Goal: Task Accomplishment & Management: Complete application form

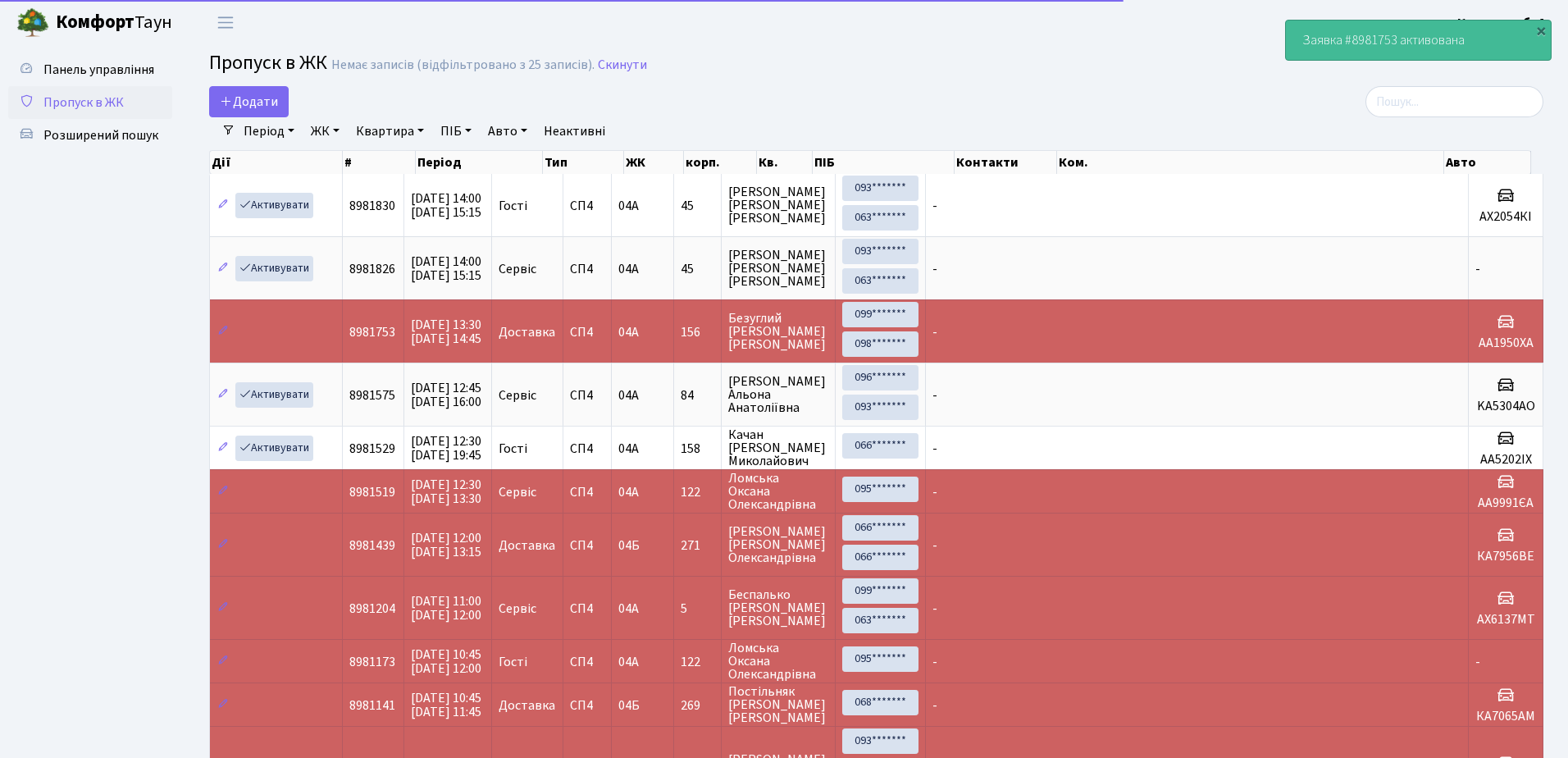
select select "25"
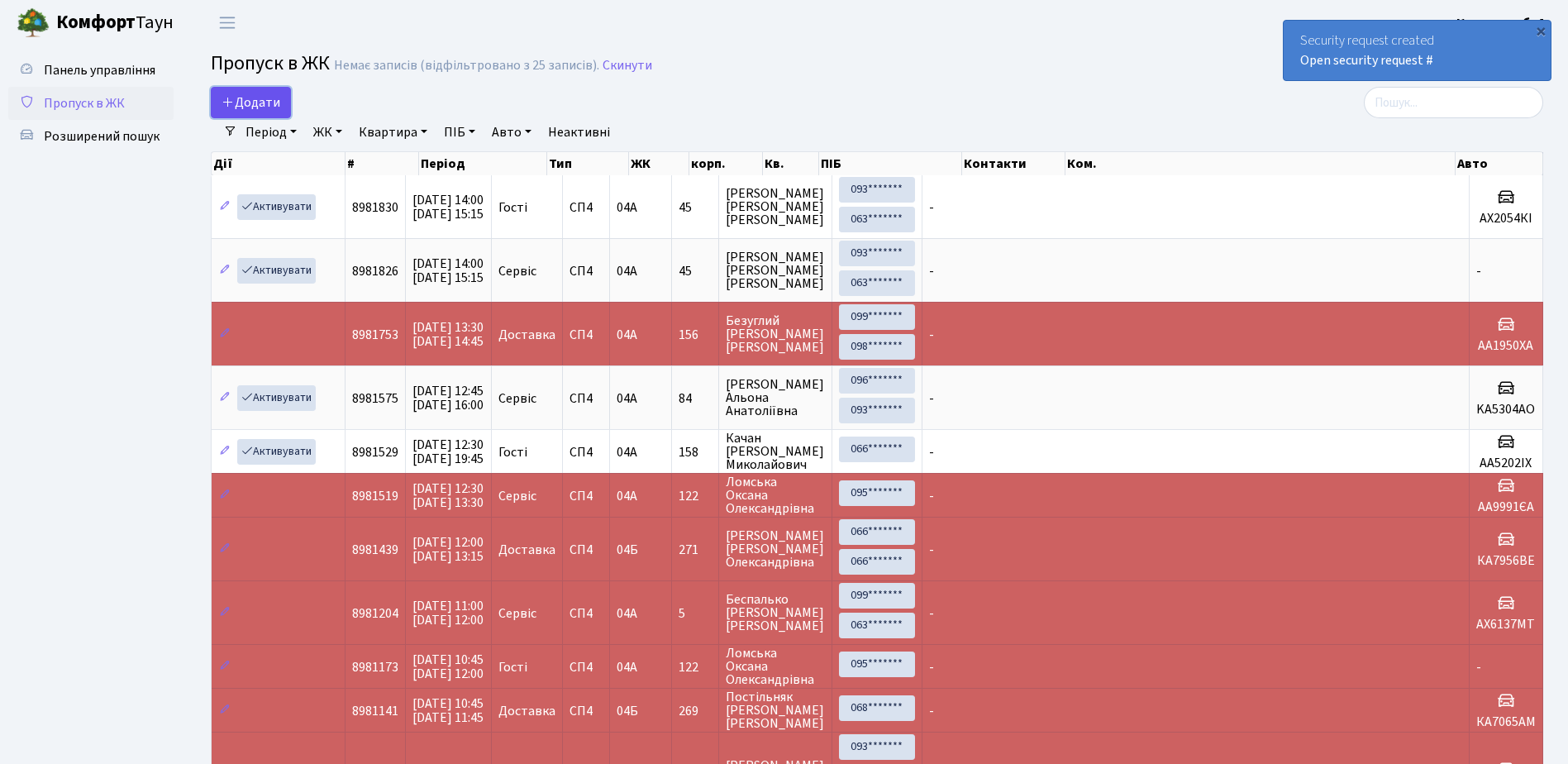
click at [247, 95] on span "Додати" at bounding box center [251, 102] width 59 height 18
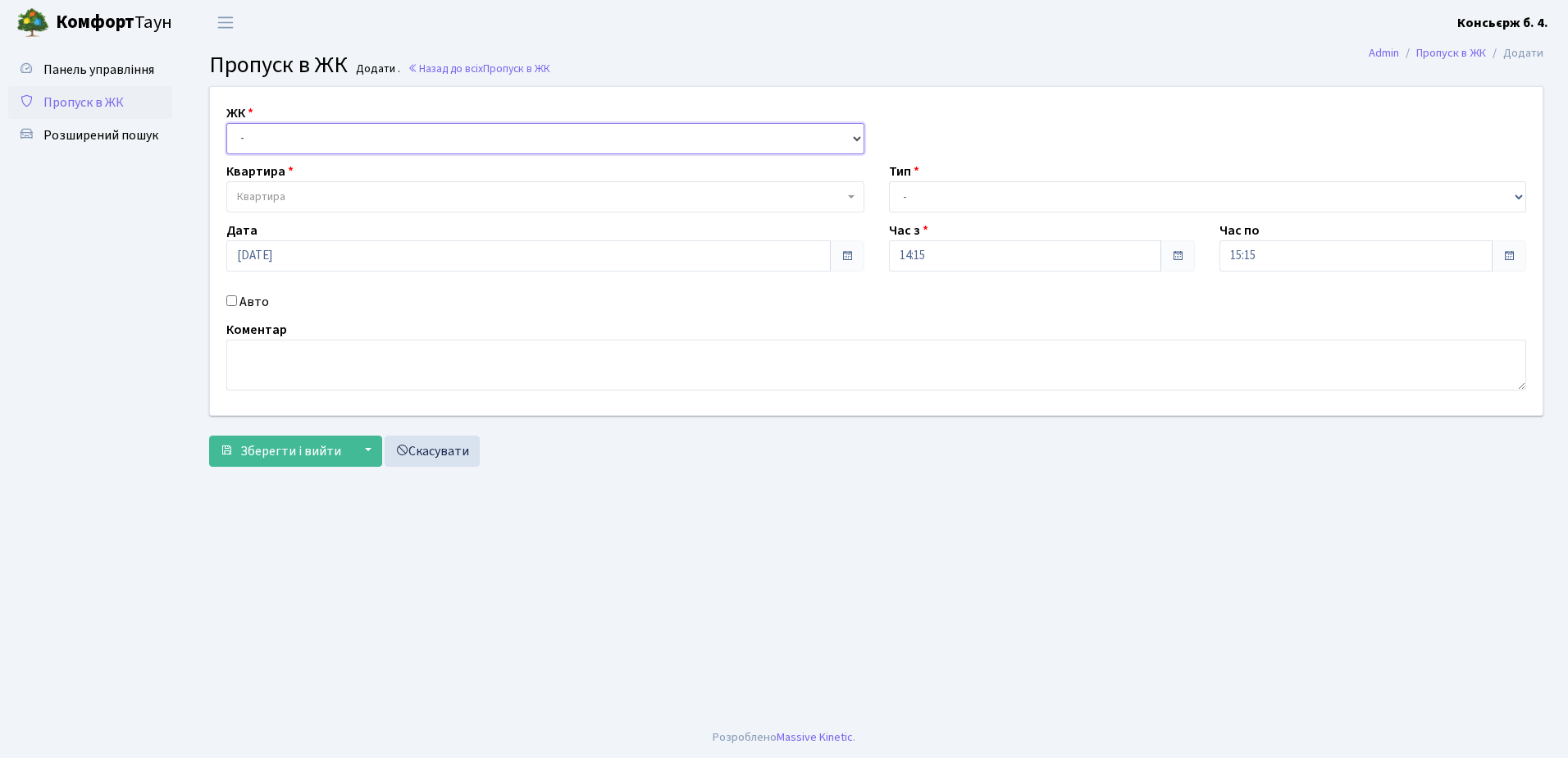
click at [299, 133] on select "- СП4, Столичне шосе, 5" at bounding box center [545, 138] width 638 height 31
select select "325"
click at [226, 123] on select "- СП4, Столичне шосе, 5" at bounding box center [545, 138] width 638 height 31
select select
click at [315, 190] on span "Квартира" at bounding box center [540, 196] width 607 height 17
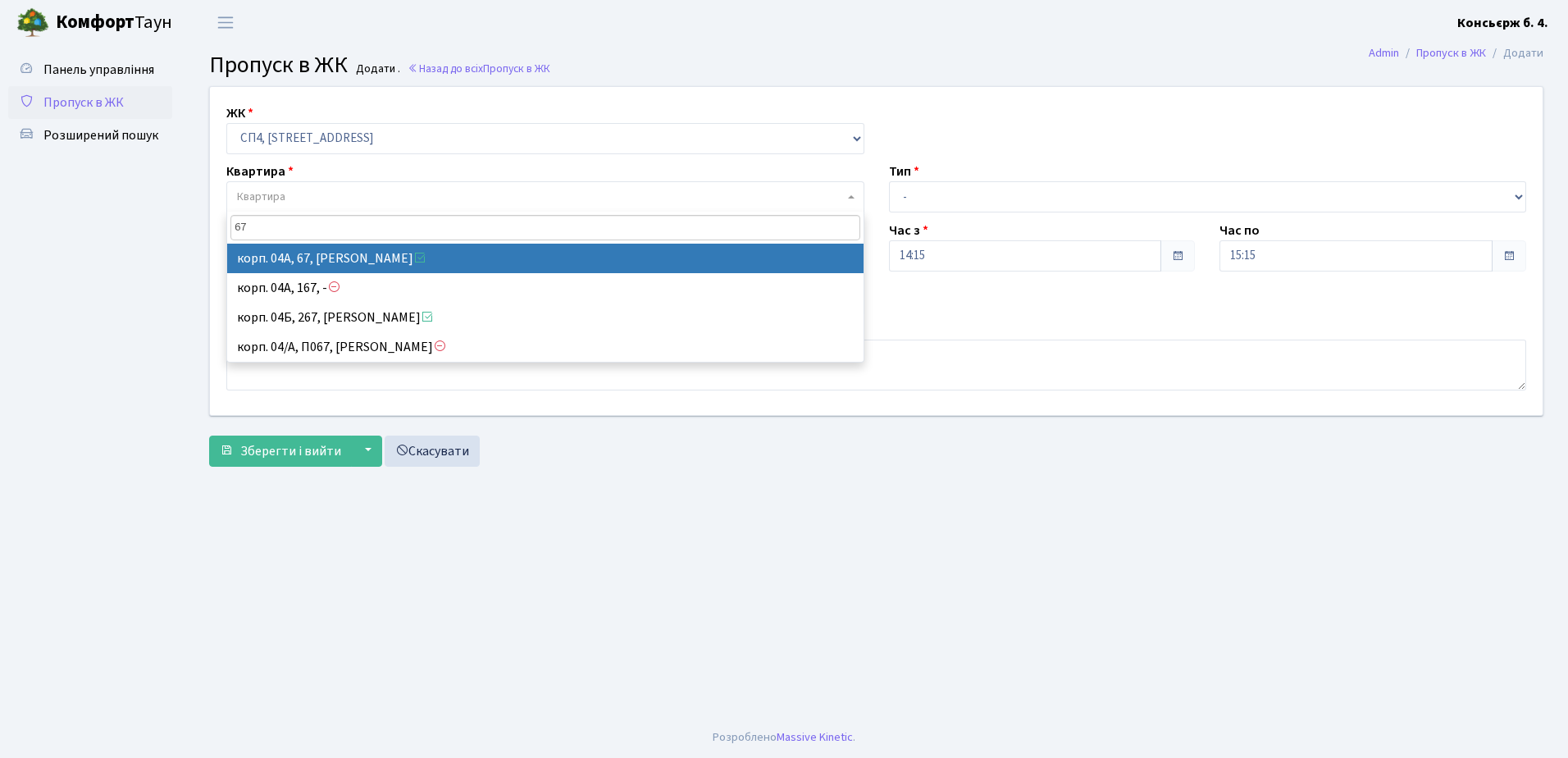
type input "67"
select select "21095"
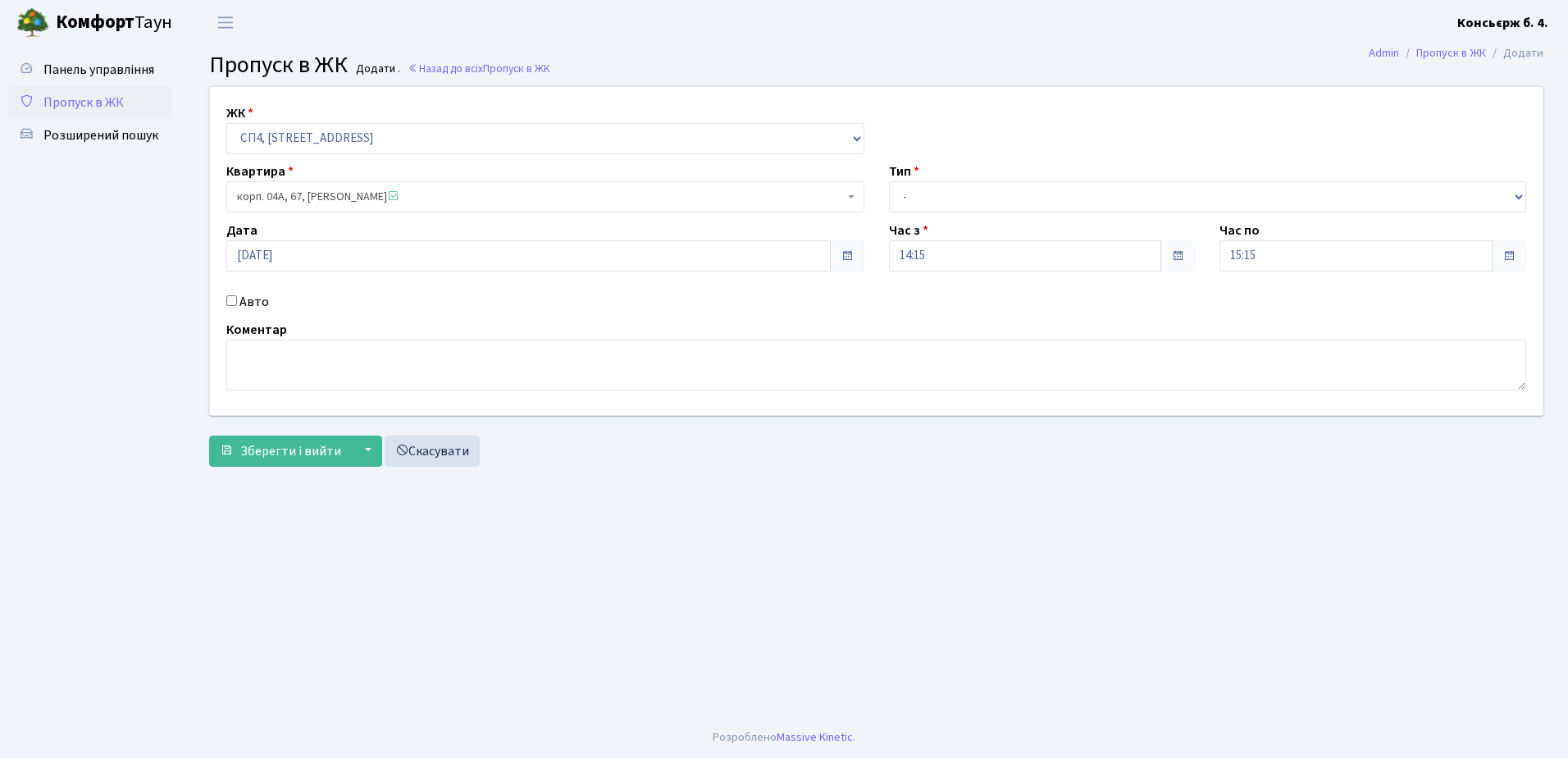
click at [233, 296] on input "Авто" at bounding box center [231, 300] width 11 height 11
checkbox input "true"
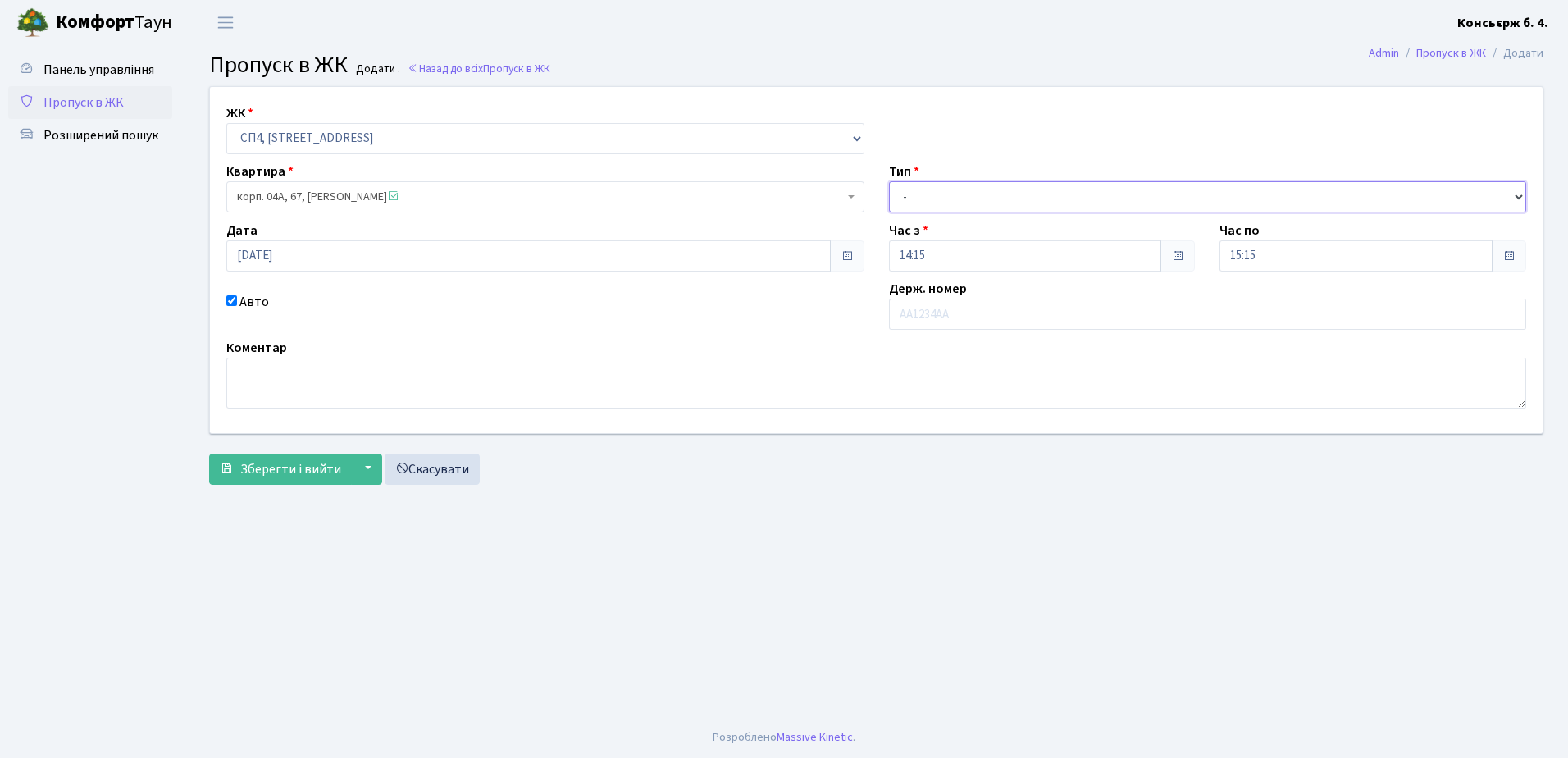
click at [966, 193] on select "- Доставка Таксі Гості Сервіс" at bounding box center [1208, 196] width 638 height 31
select select "1"
click at [889, 181] on select "- Доставка Таксі Гості Сервіс" at bounding box center [1208, 196] width 638 height 31
click at [982, 311] on input "text" at bounding box center [1208, 314] width 638 height 31
type input "АІ1194НМ"
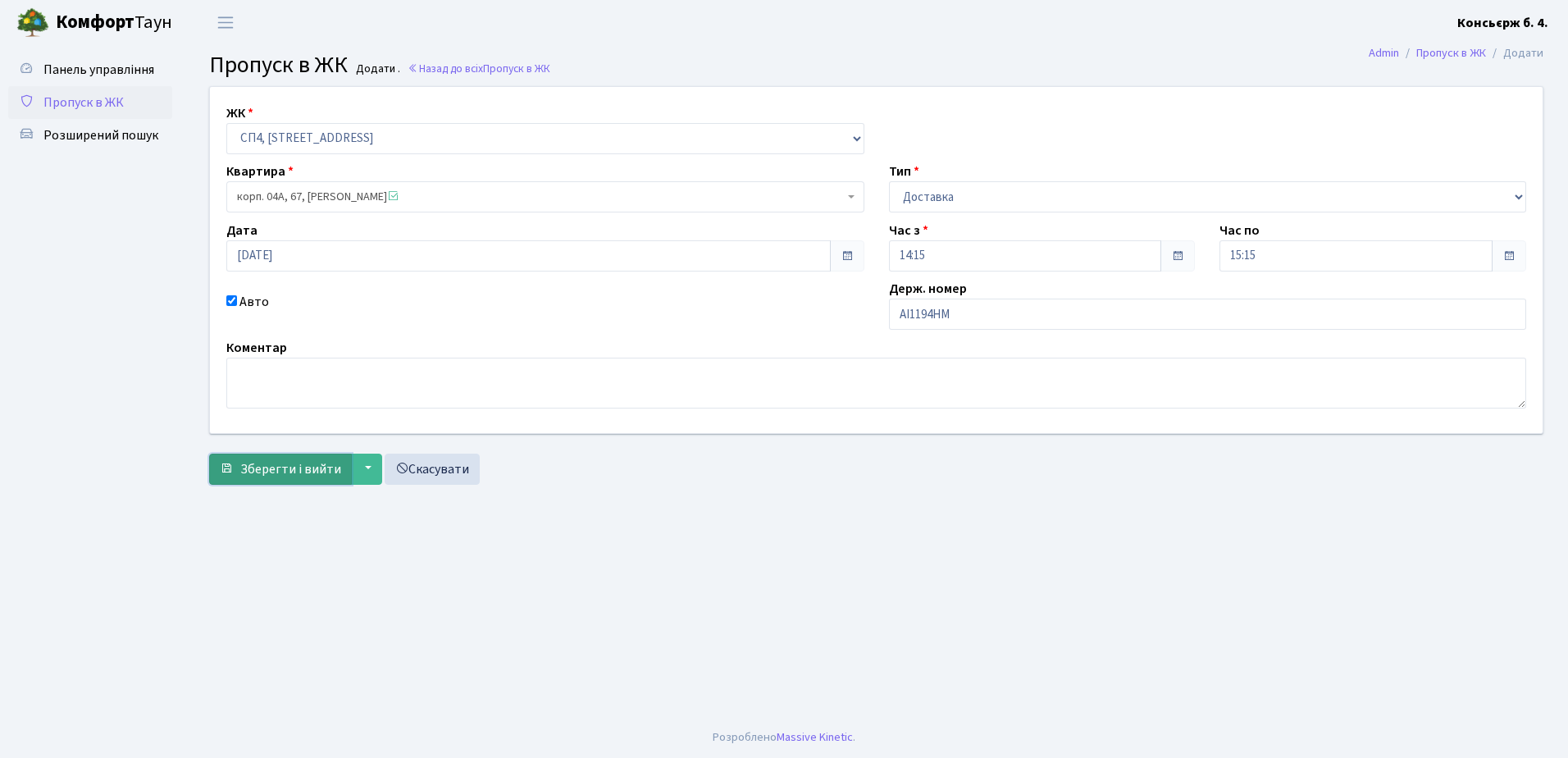
click at [284, 462] on span "Зберегти і вийти" at bounding box center [291, 469] width 101 height 18
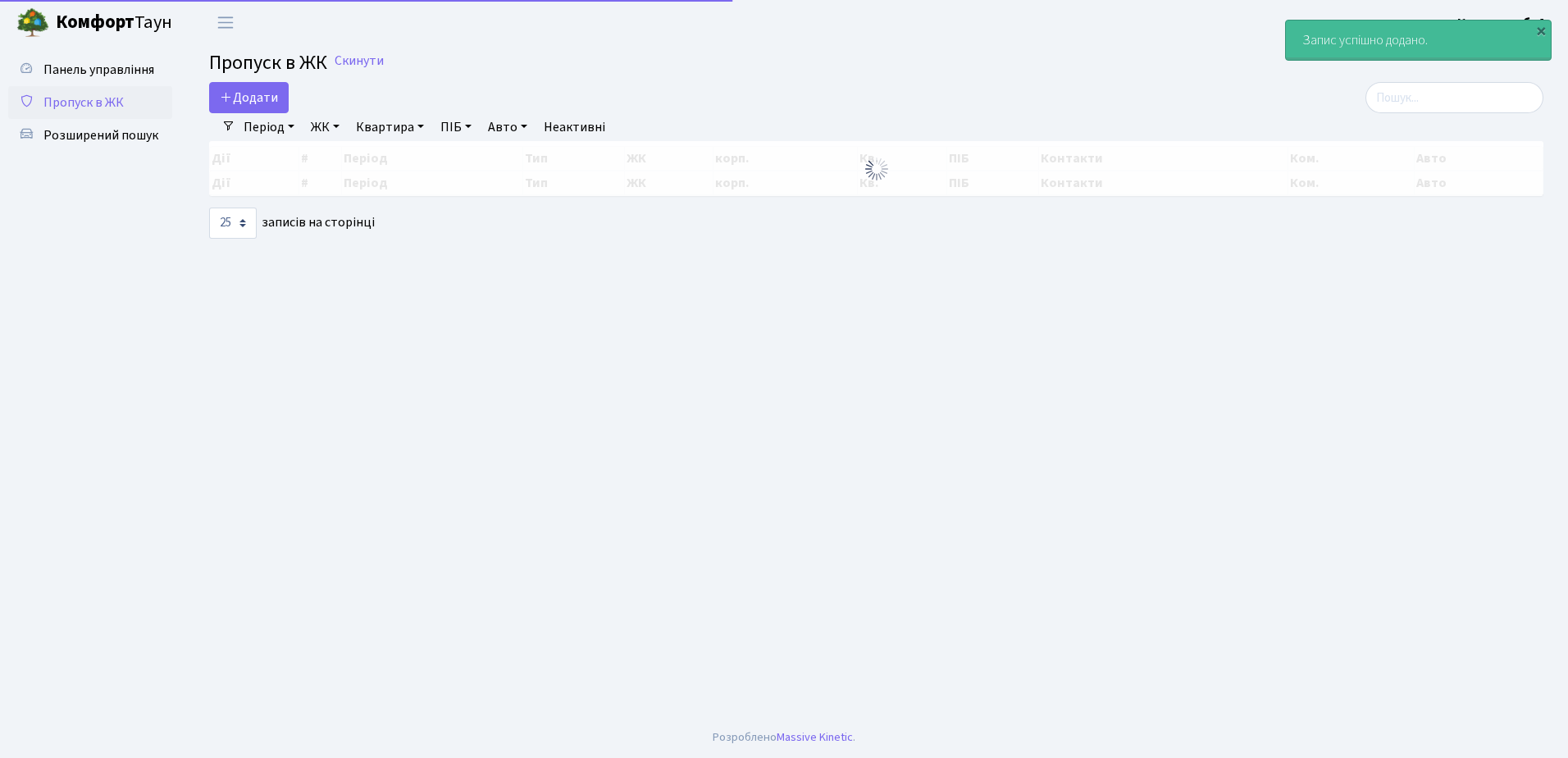
select select "25"
